Goal: Task Accomplishment & Management: Manage account settings

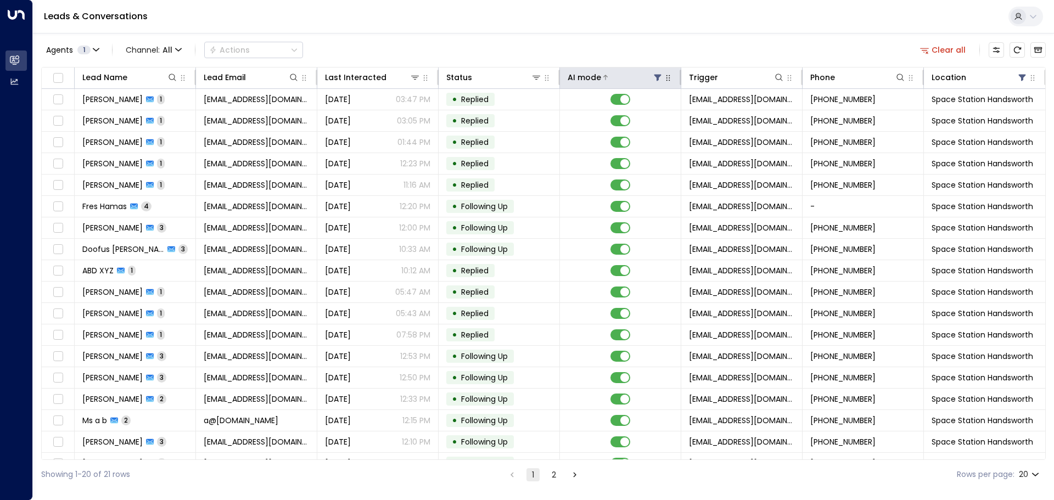
click at [656, 77] on icon at bounding box center [657, 78] width 7 height 7
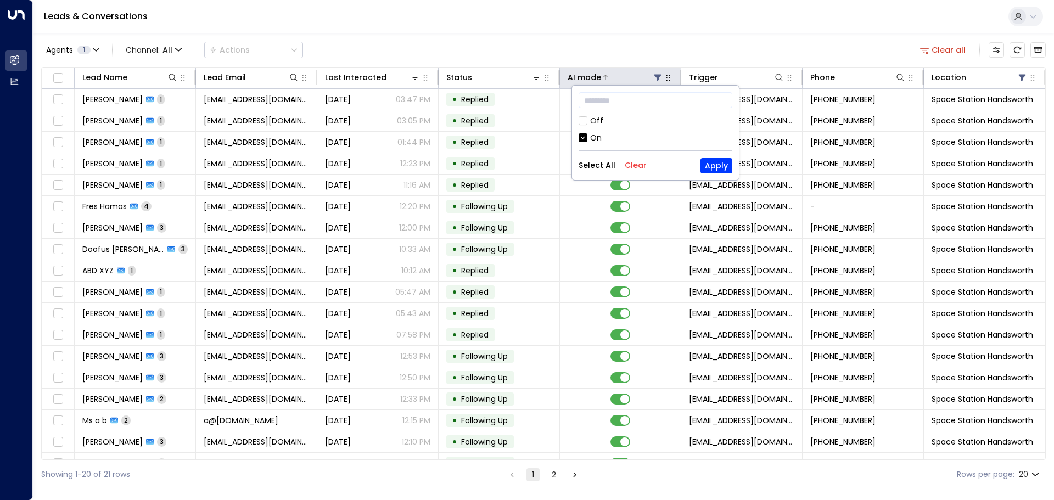
click at [656, 76] on icon at bounding box center [657, 78] width 7 height 7
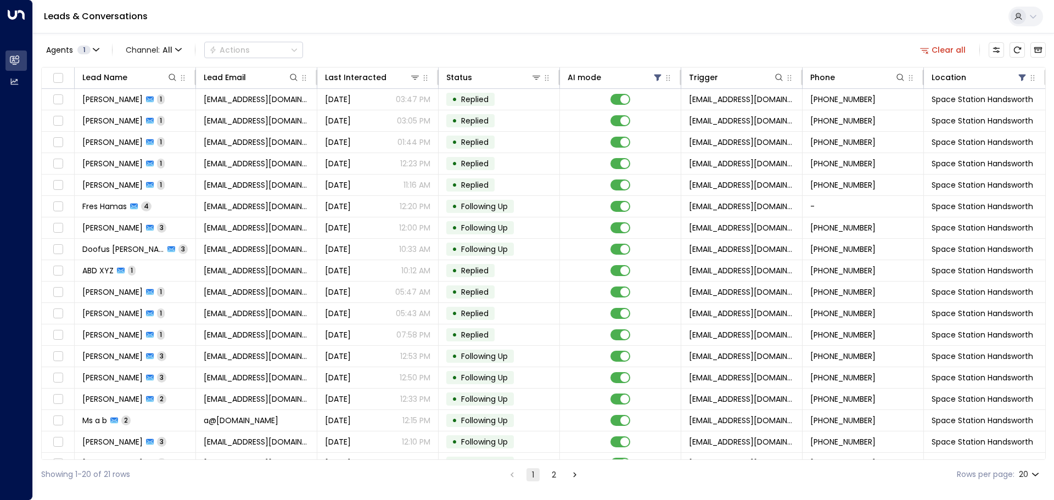
click at [1035, 473] on body "Overview Leads & Conversations Leads & Conversations Analytics Analytics Leads …" at bounding box center [527, 244] width 1054 height 489
click at [1031, 451] on li "50" at bounding box center [1028, 458] width 31 height 20
type input "**"
click at [1017, 50] on icon "There are new threads available. Refresh the grid to view the latest updates." at bounding box center [1017, 50] width 9 height 9
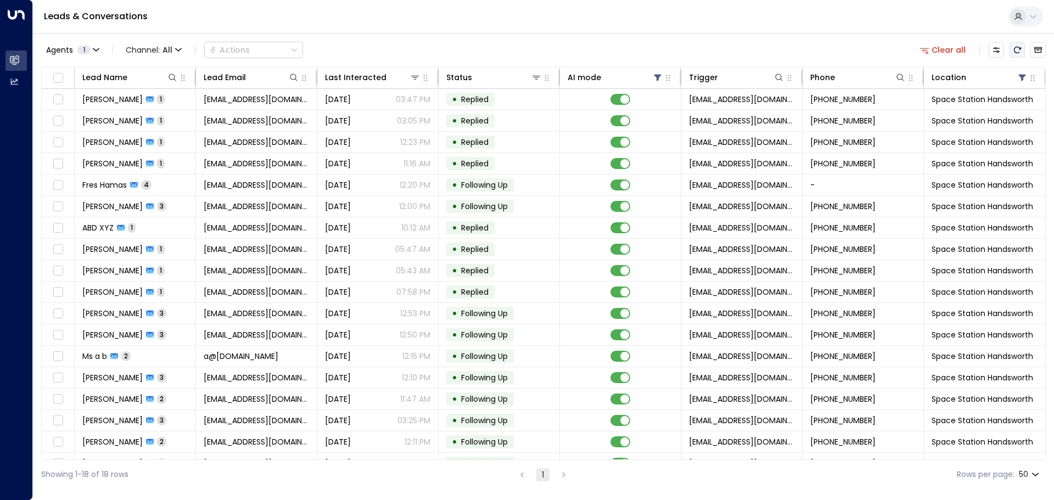
click at [1017, 50] on icon "Refresh" at bounding box center [1017, 50] width 9 height 9
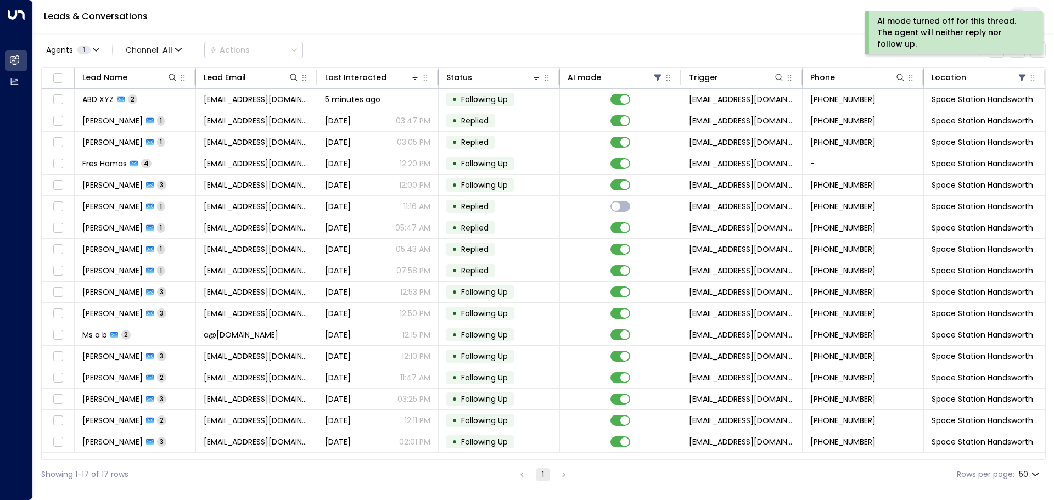
click at [1016, 53] on div "AI mode turned off for this thread. The agent will neither reply nor follow up." at bounding box center [953, 32] width 178 height 43
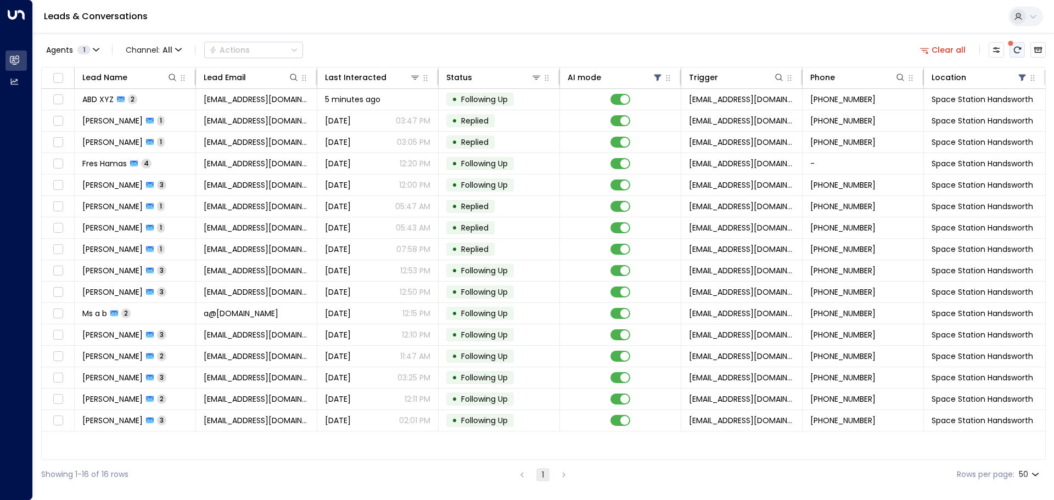
click at [1019, 50] on icon "There are new threads available. Refresh the grid to view the latest updates." at bounding box center [1017, 50] width 9 height 9
